Goal: Information Seeking & Learning: Learn about a topic

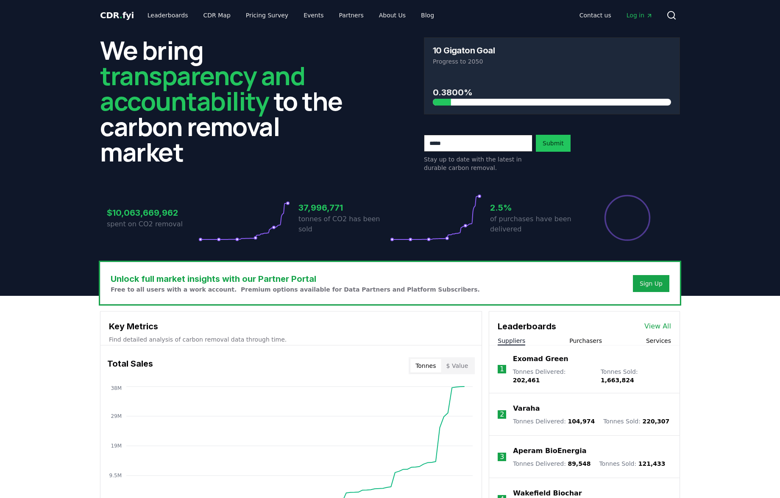
click at [116, 12] on span "CDR . fyi" at bounding box center [117, 15] width 34 height 10
click at [110, 14] on span "CDR . fyi" at bounding box center [117, 15] width 34 height 10
click at [163, 14] on link "Leaderboards" at bounding box center [168, 15] width 54 height 15
click at [160, 17] on link "Leaderboards" at bounding box center [168, 15] width 54 height 15
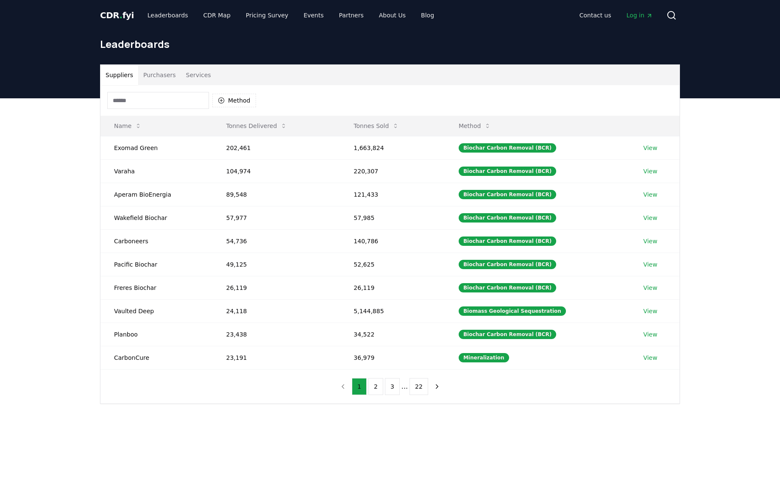
click at [163, 77] on button "Purchasers" at bounding box center [159, 75] width 43 height 20
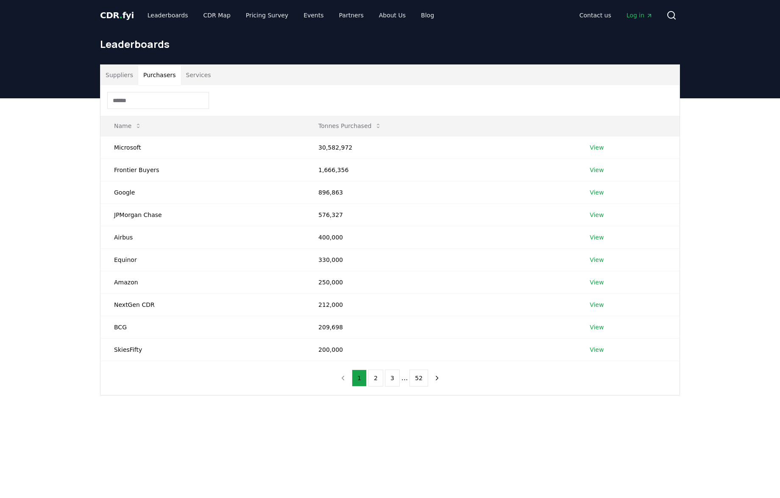
click at [195, 75] on button "Services" at bounding box center [198, 75] width 35 height 20
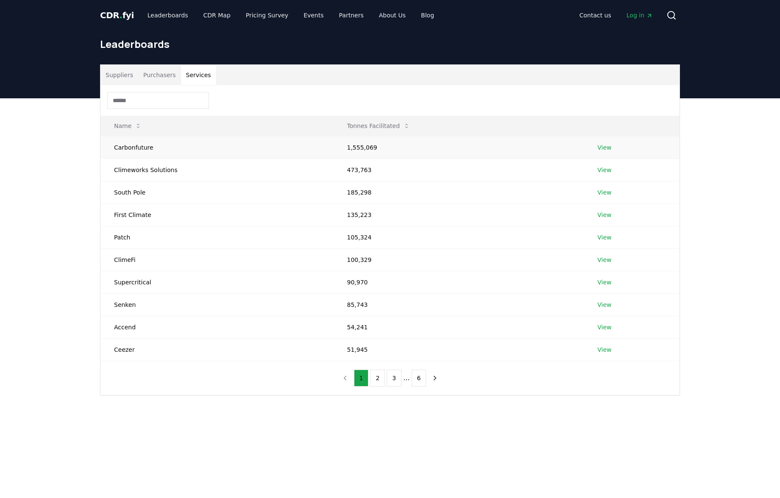
click at [602, 147] on link "View" at bounding box center [604, 147] width 14 height 8
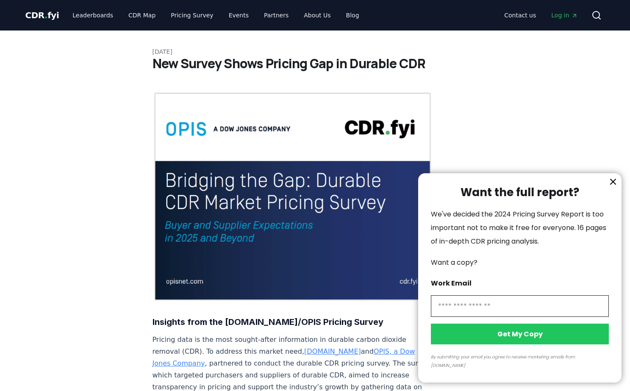
click at [614, 184] on icon "information" at bounding box center [613, 181] width 5 height 5
